Goal: Information Seeking & Learning: Understand process/instructions

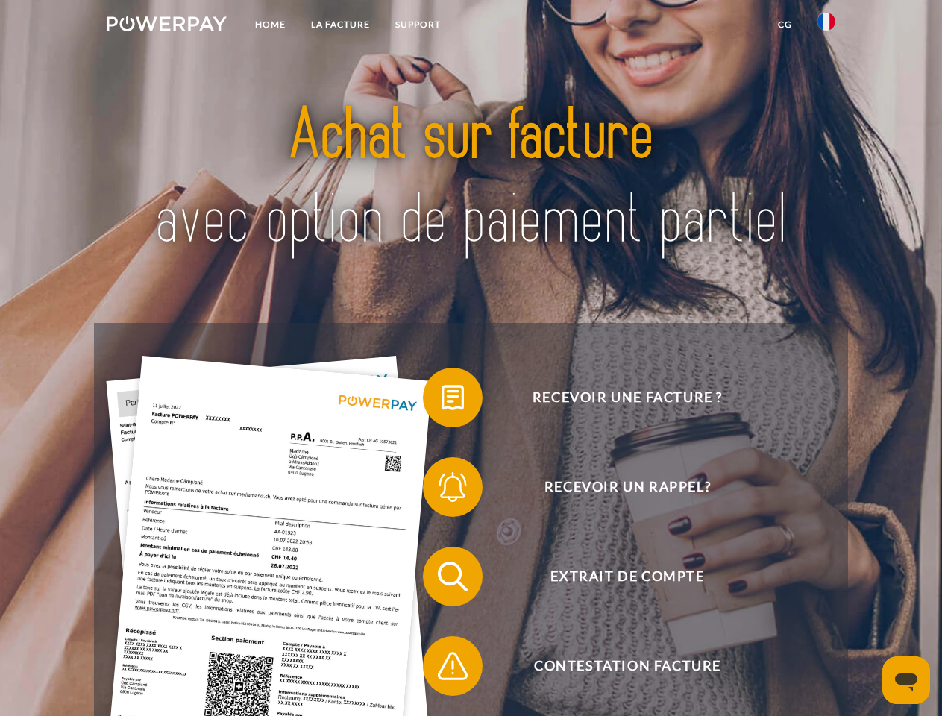
click at [166, 26] on img at bounding box center [167, 23] width 120 height 15
click at [826, 26] on img at bounding box center [826, 22] width 18 height 18
click at [784, 25] on link "CG" at bounding box center [785, 24] width 40 height 27
click at [441, 400] on span at bounding box center [430, 397] width 75 height 75
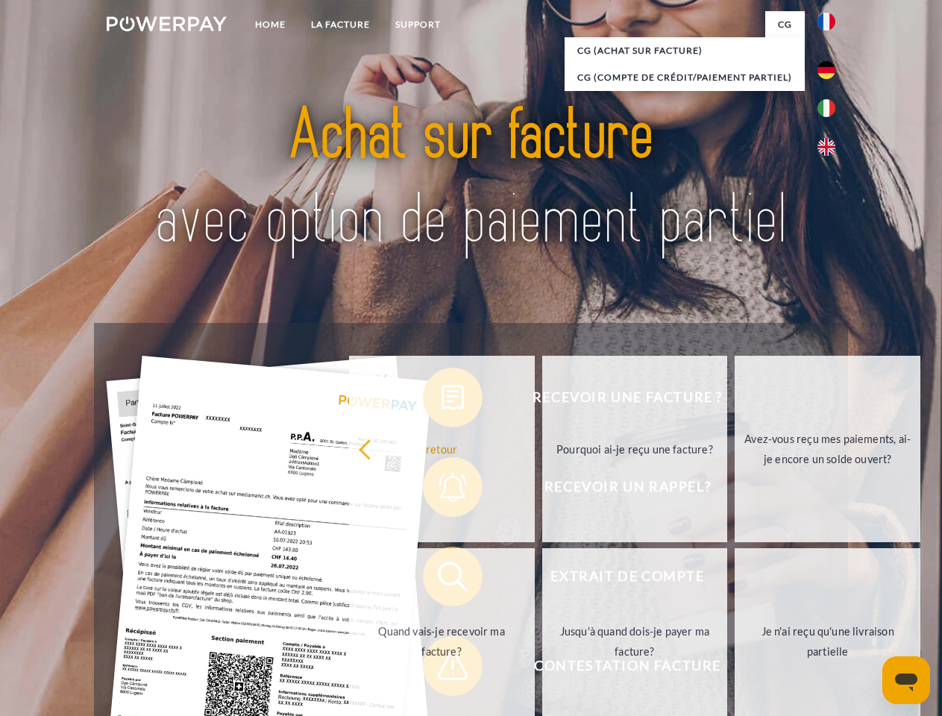
click at [441, 490] on div "Recevoir une facture ? Recevoir un rappel? Extrait de compte retour" at bounding box center [470, 621] width 753 height 597
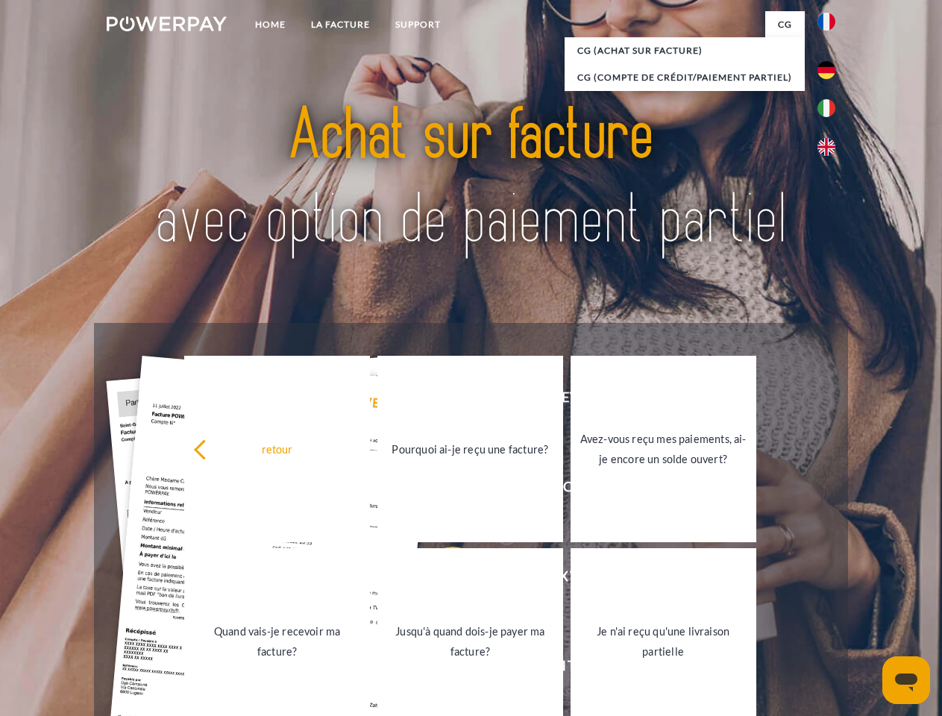
click at [441, 579] on link "Jusqu'à quand dois-je payer ma facture?" at bounding box center [470, 641] width 186 height 186
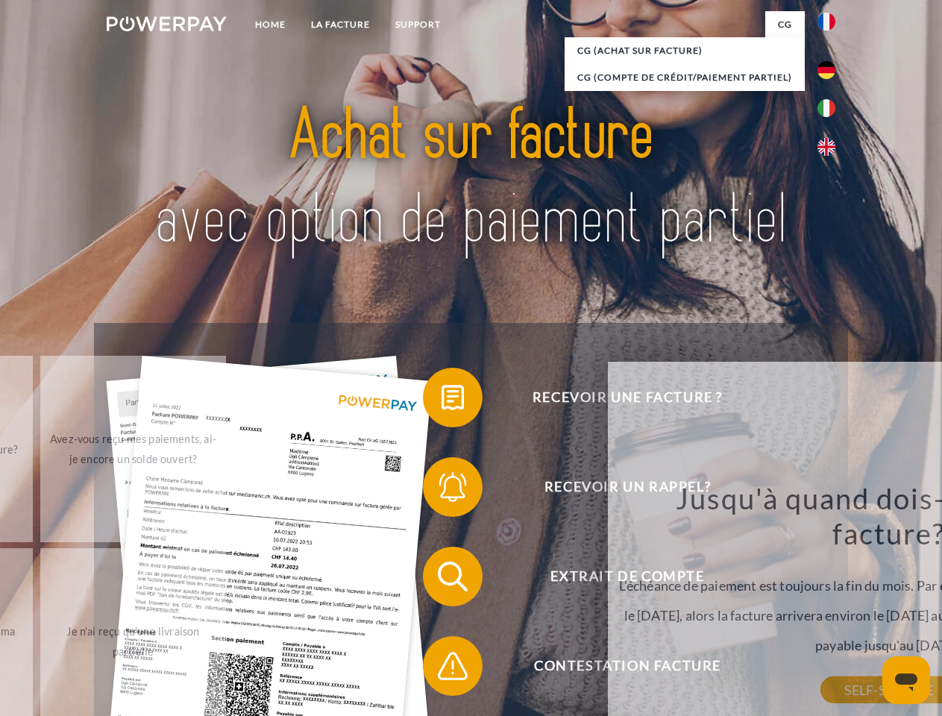
click at [441, 669] on span at bounding box center [430, 666] width 75 height 75
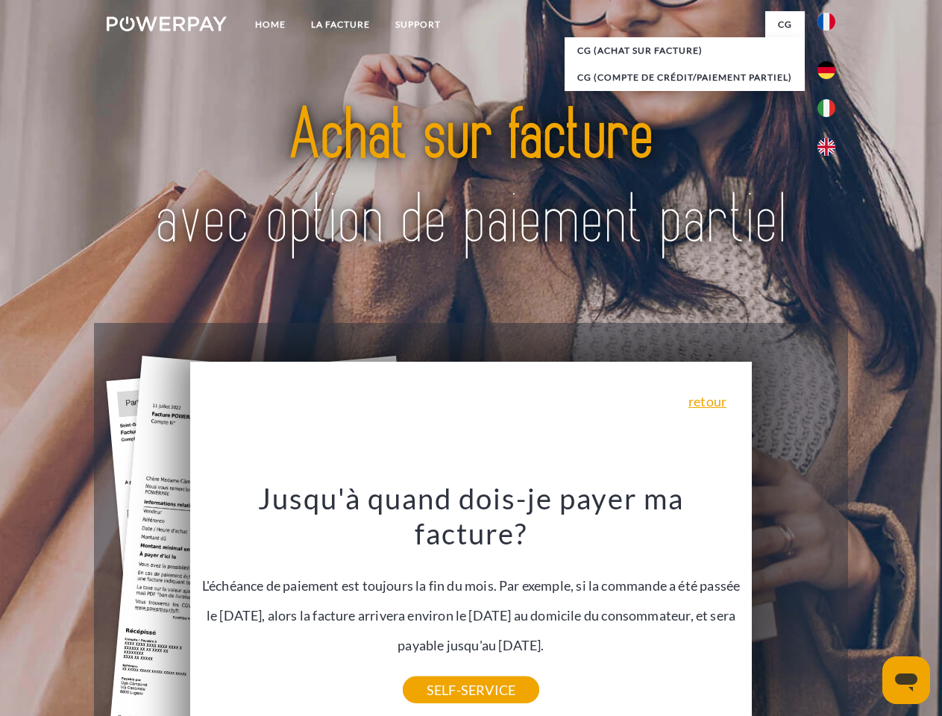
click at [906, 680] on icon "Ouvrir la fenêtre de messagerie" at bounding box center [906, 682] width 22 height 18
